Goal: Information Seeking & Learning: Learn about a topic

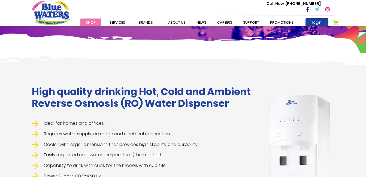
scroll to position [82, 0]
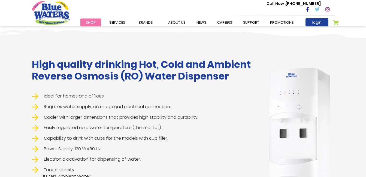
drag, startPoint x: 33, startPoint y: 61, endPoint x: 248, endPoint y: 83, distance: 216.2
click at [248, 83] on div "High quality drinking Hot, Cold and Ambient Reverse Osmosis (RO) Water Dispense…" at bounding box center [144, 147] width 225 height 177
click at [151, 96] on li "Ideal for homes and offices." at bounding box center [144, 96] width 225 height 7
drag, startPoint x: 20, startPoint y: 65, endPoint x: 128, endPoint y: 96, distance: 112.5
click at [128, 96] on div "High quality drinking Hot, Cold and Ambient Reverse Osmosis (RO) Water Dispense…" at bounding box center [183, 170] width 366 height 288
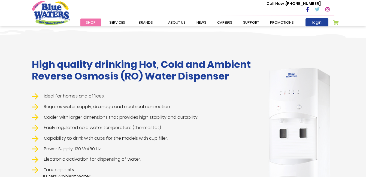
drag, startPoint x: 128, startPoint y: 96, endPoint x: 116, endPoint y: 108, distance: 17.7
click at [116, 108] on li "Requires water supply, drainage and electrical connection." at bounding box center [144, 106] width 225 height 7
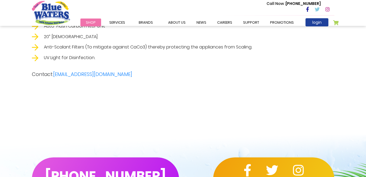
scroll to position [1225, 0]
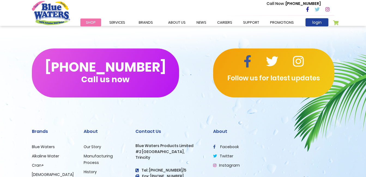
click at [249, 65] on icon at bounding box center [247, 61] width 8 height 12
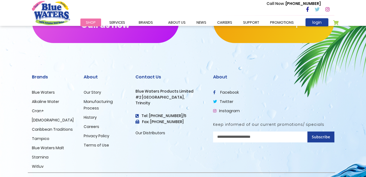
click at [234, 91] on link "facebook" at bounding box center [226, 92] width 26 height 5
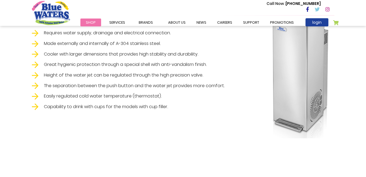
scroll to position [341, 0]
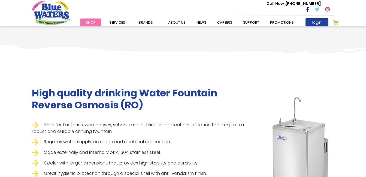
drag, startPoint x: 120, startPoint y: 99, endPoint x: 130, endPoint y: 97, distance: 10.0
click at [120, 99] on h1 "High quality drinking Water Fountain Reverse Osmosis (RO)" at bounding box center [144, 98] width 225 height 23
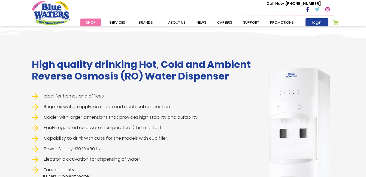
scroll to position [0, 0]
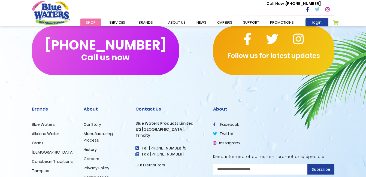
scroll to position [706, 0]
